Goal: Complete application form: Complete application form

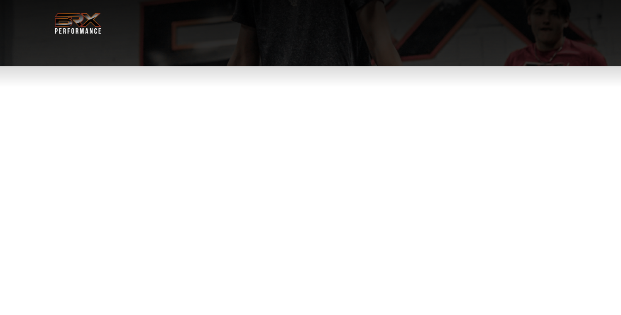
select select "**"
type div "2025-09-17"
